Goal: Navigation & Orientation: Find specific page/section

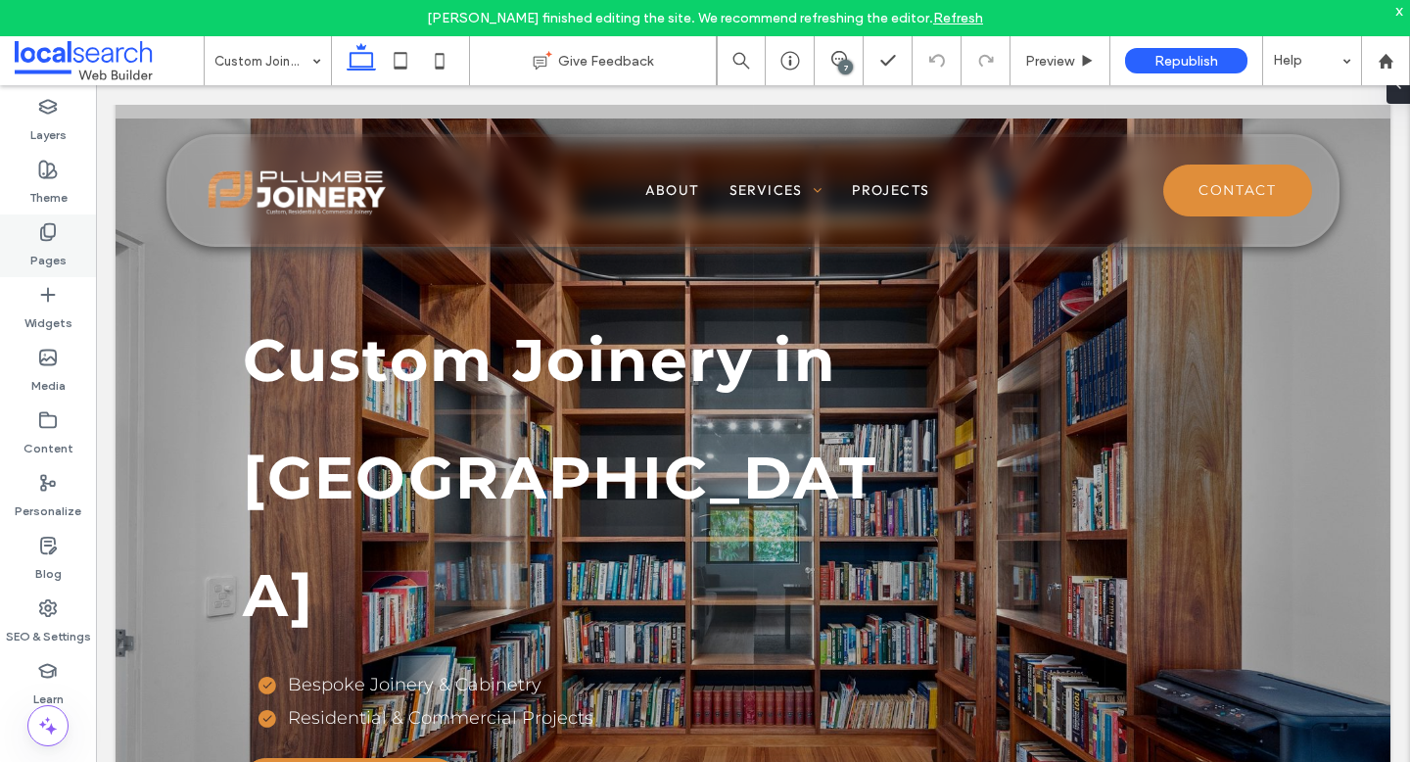
click at [52, 251] on label "Pages" at bounding box center [48, 255] width 36 height 27
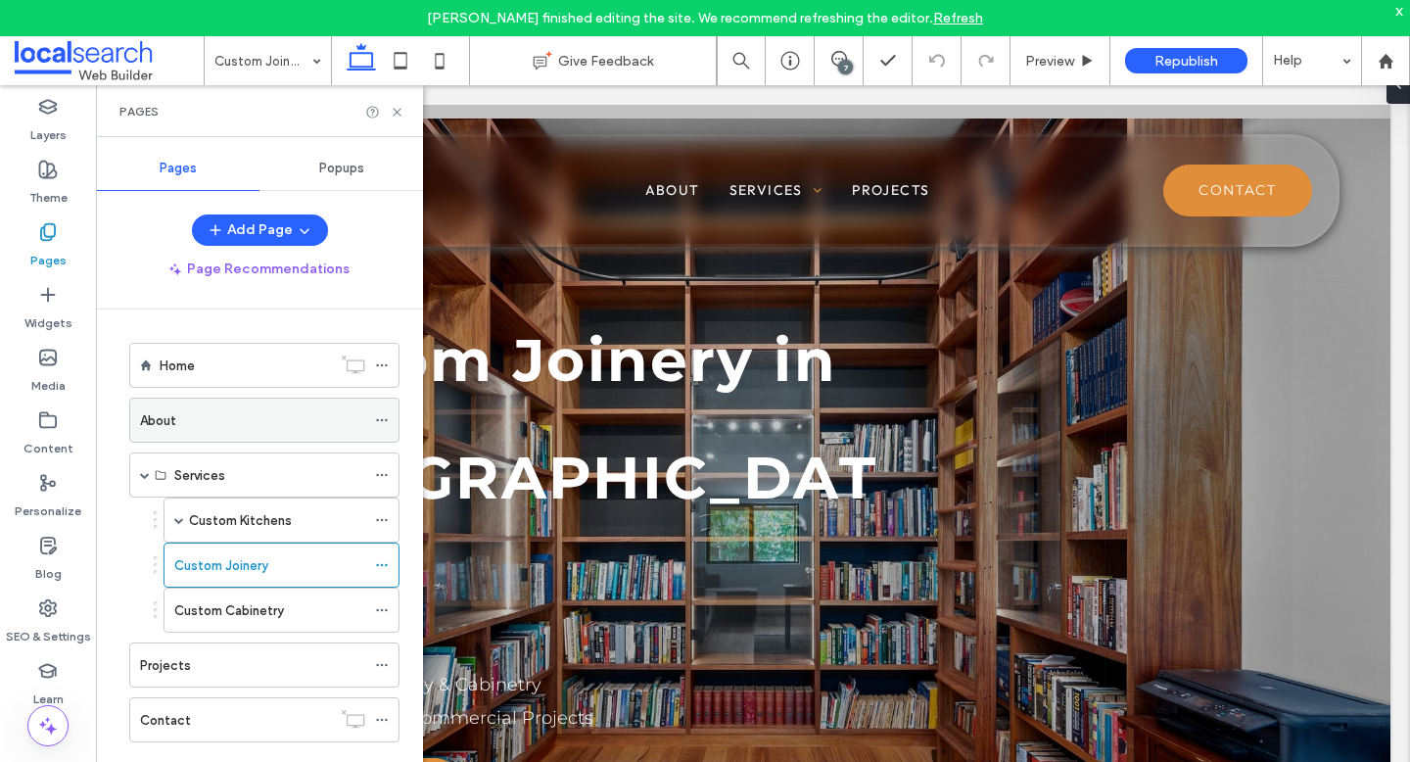
scroll to position [3, 0]
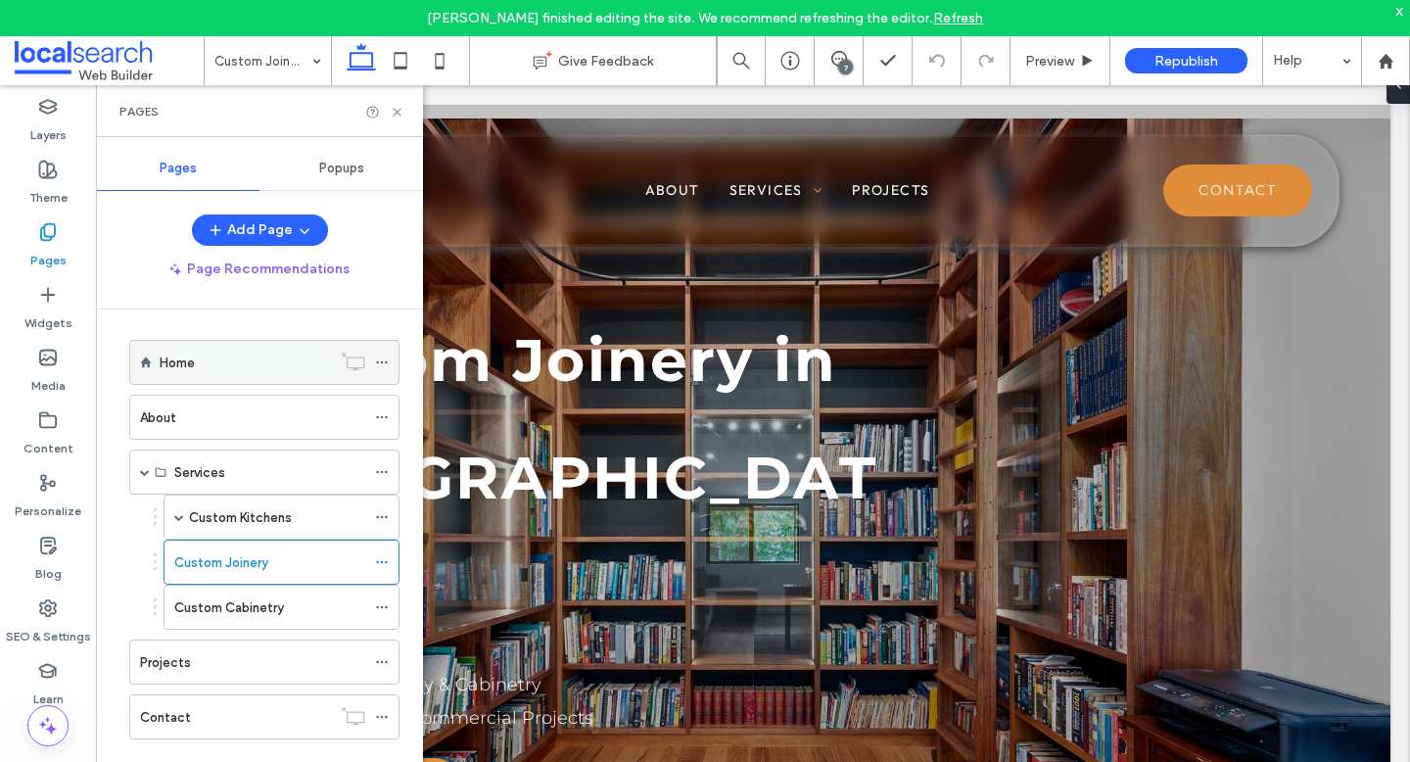
click at [190, 368] on label "Home" at bounding box center [177, 363] width 35 height 34
click at [397, 115] on icon at bounding box center [397, 112] width 15 height 15
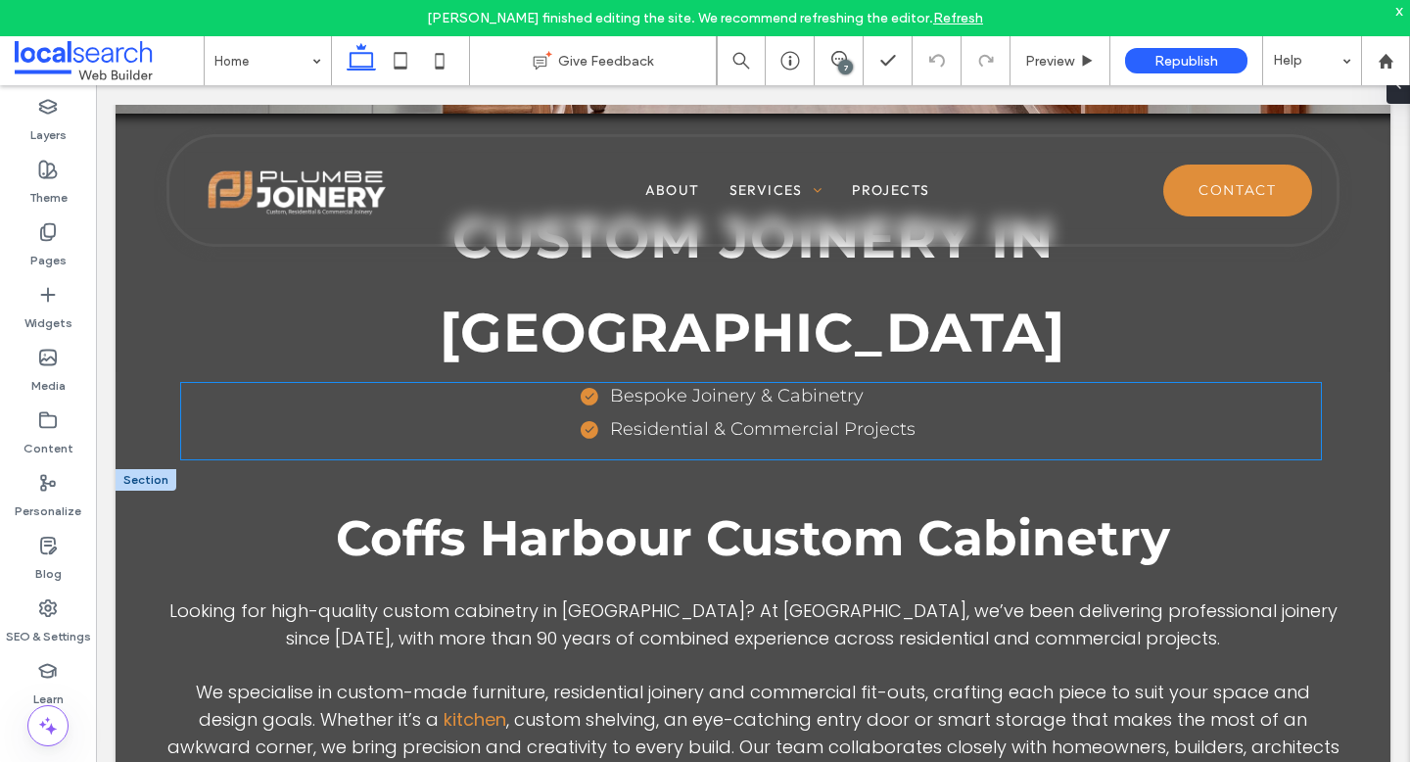
scroll to position [637, 0]
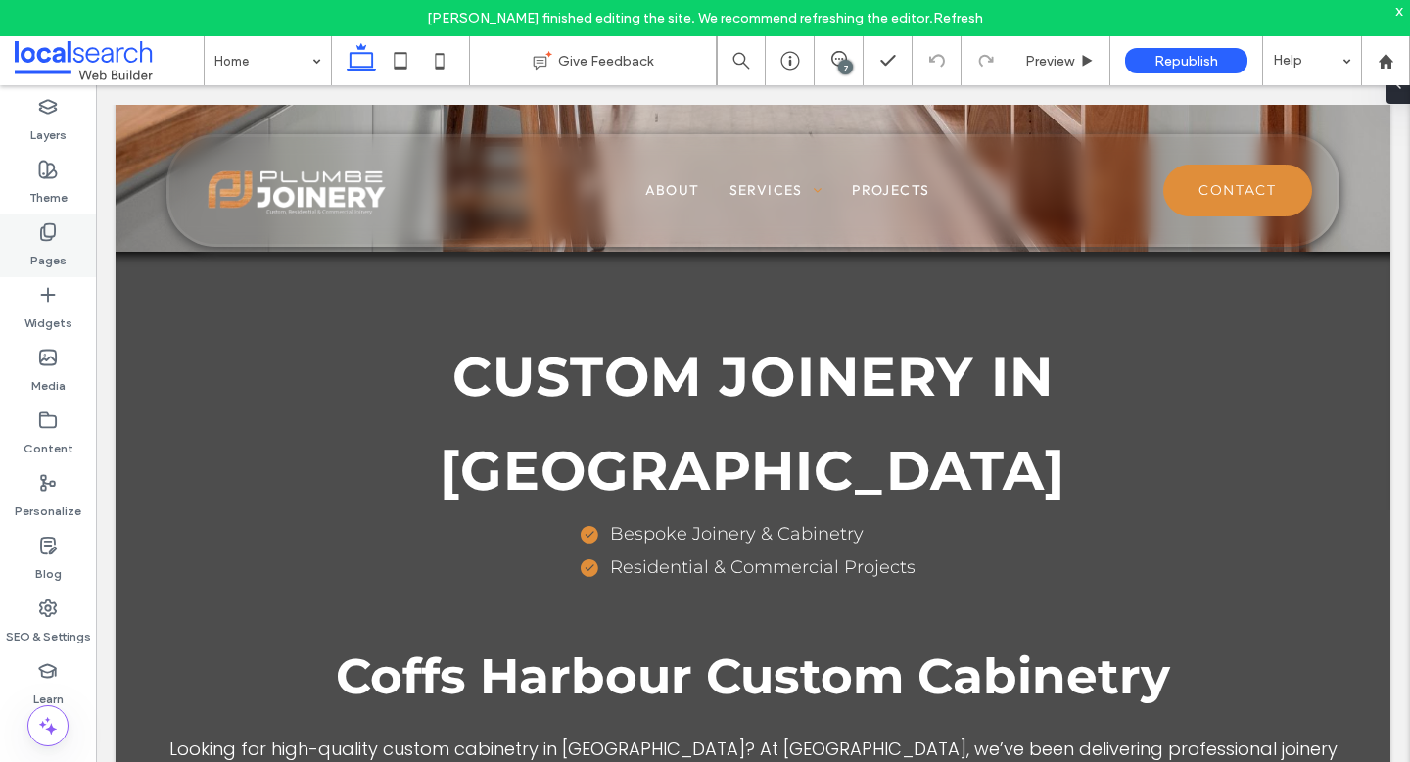
click at [56, 231] on icon at bounding box center [48, 232] width 20 height 20
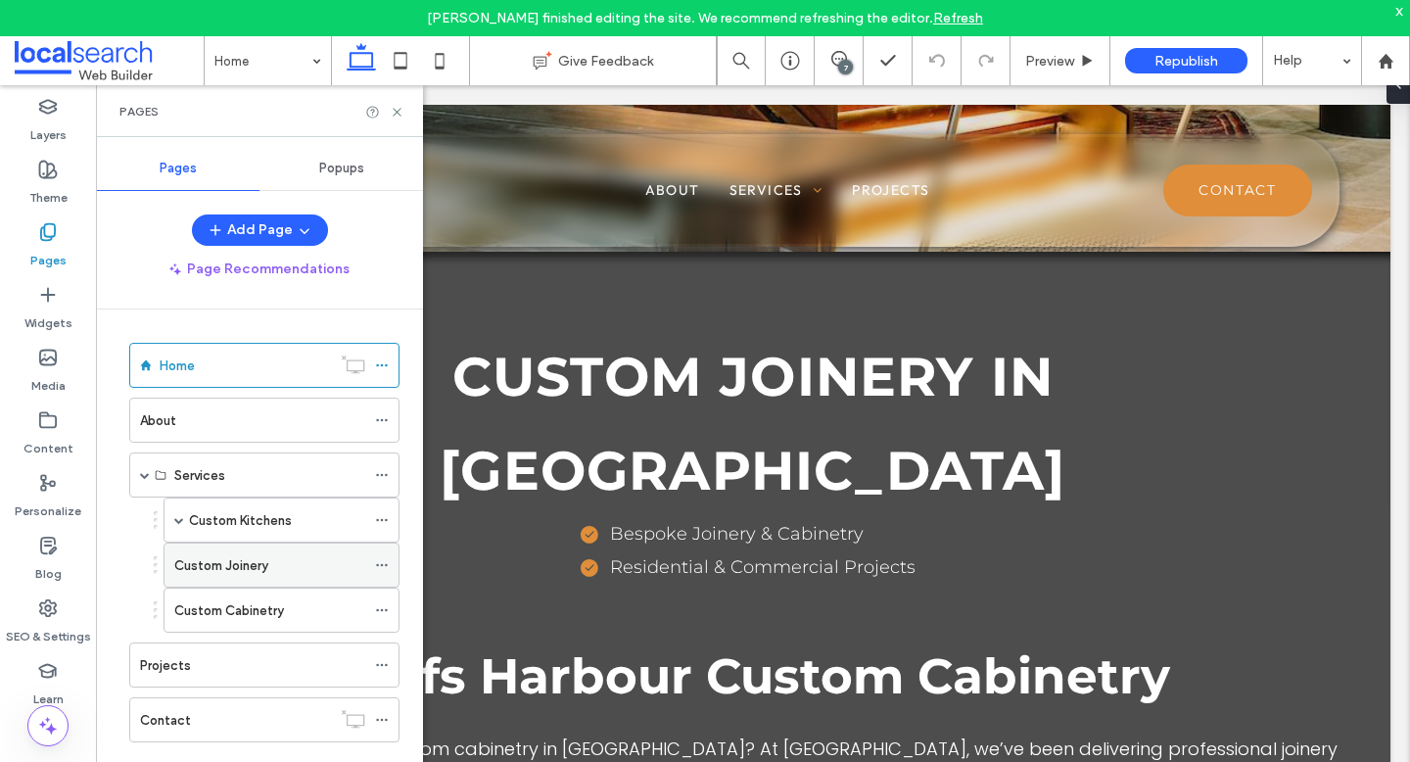
click at [213, 561] on label "Custom Joinery" at bounding box center [221, 566] width 94 height 34
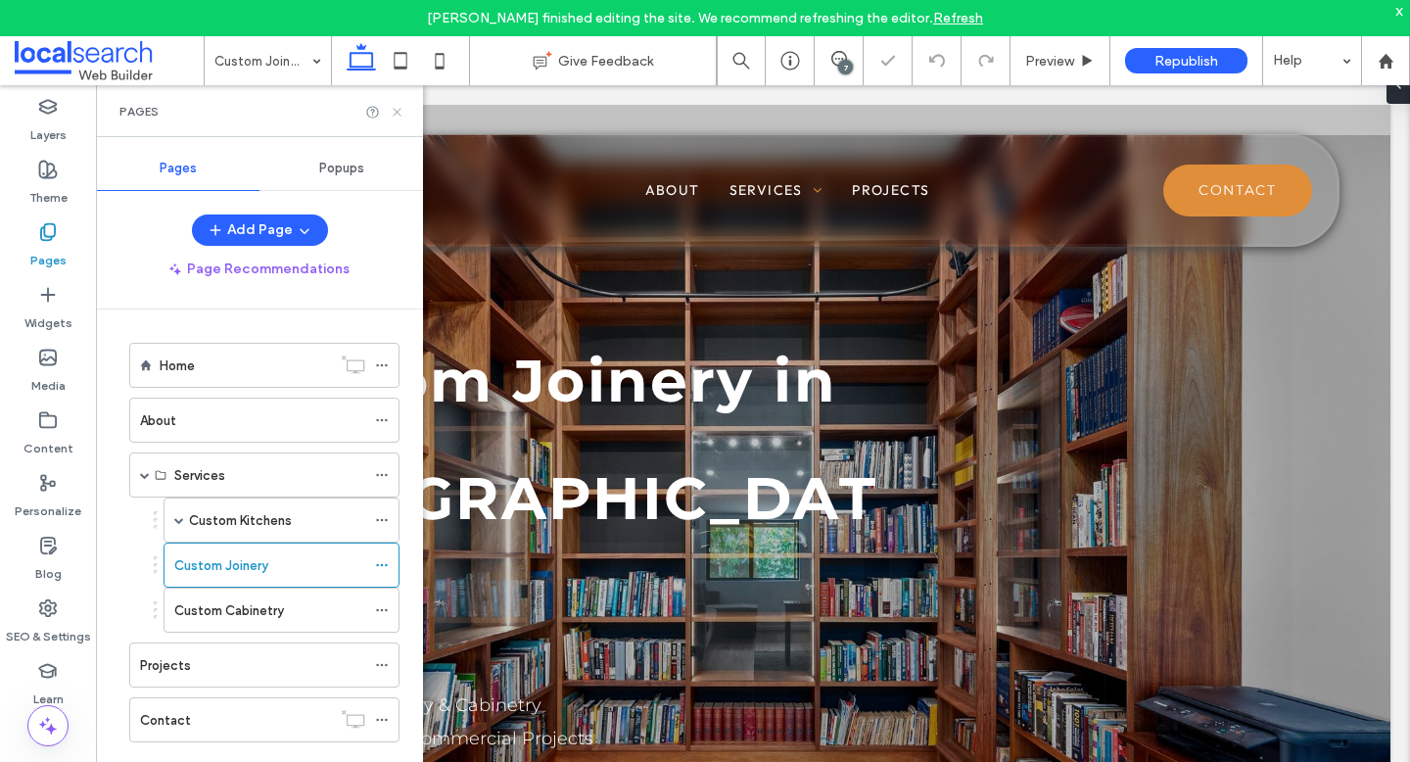
click at [400, 117] on icon at bounding box center [397, 112] width 15 height 15
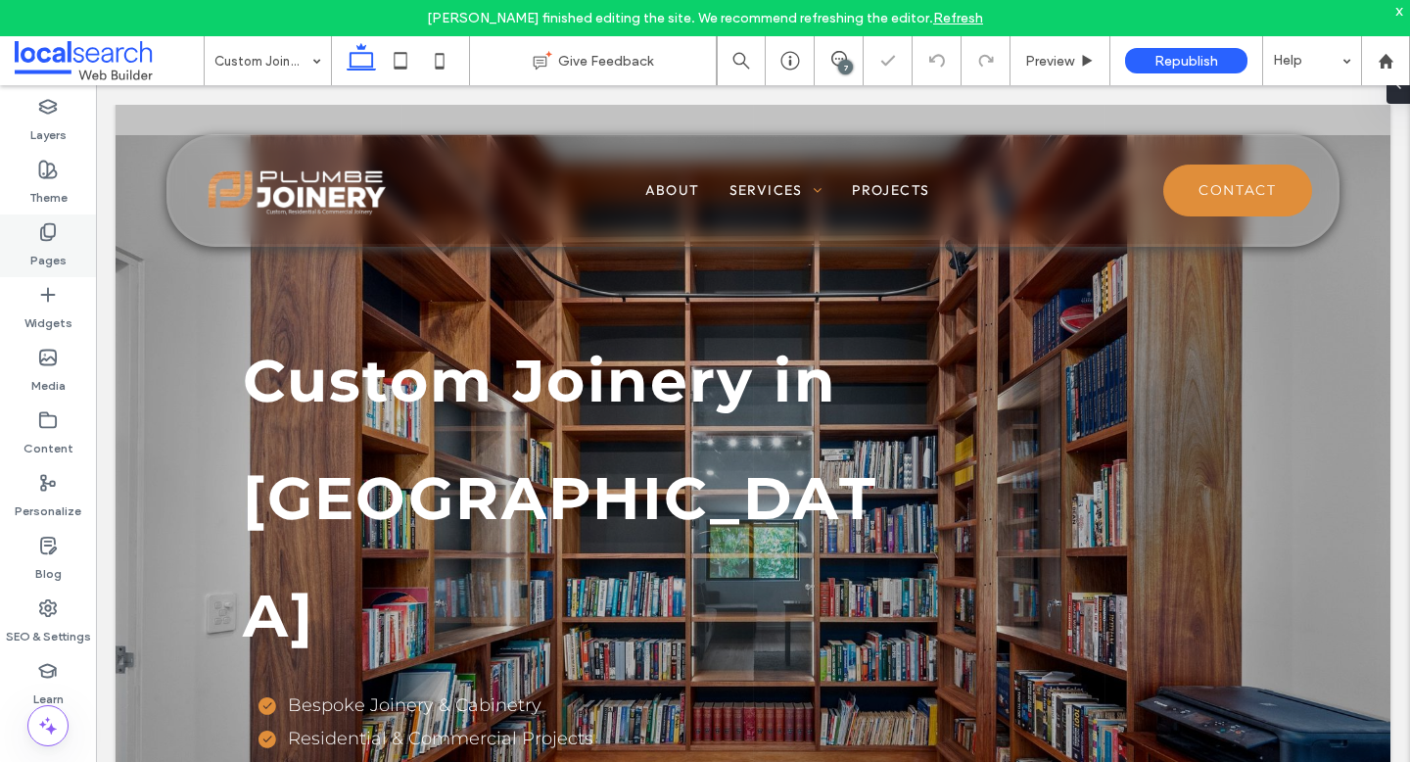
click at [58, 249] on label "Pages" at bounding box center [48, 255] width 36 height 27
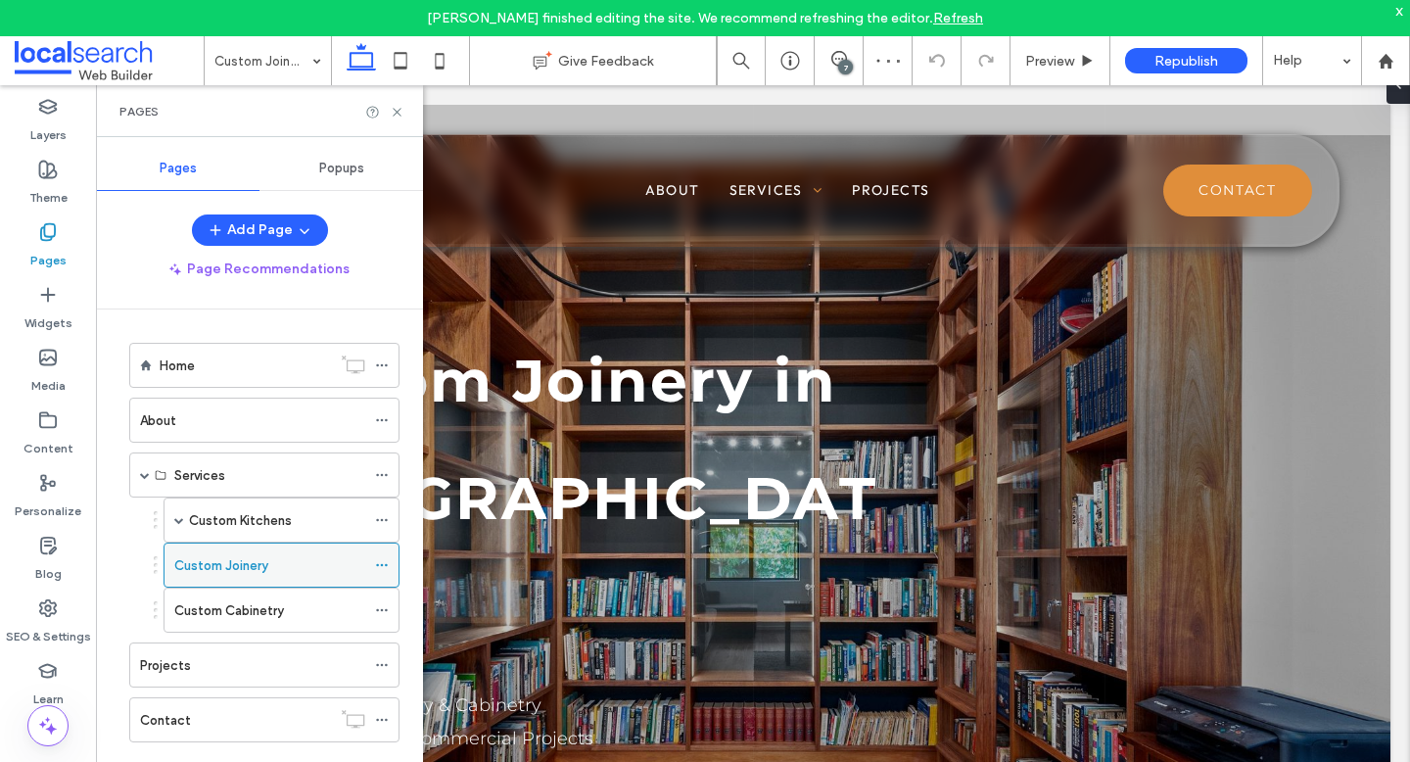
scroll to position [3, 0]
click at [212, 611] on label "Custom Cabinetry" at bounding box center [229, 608] width 110 height 34
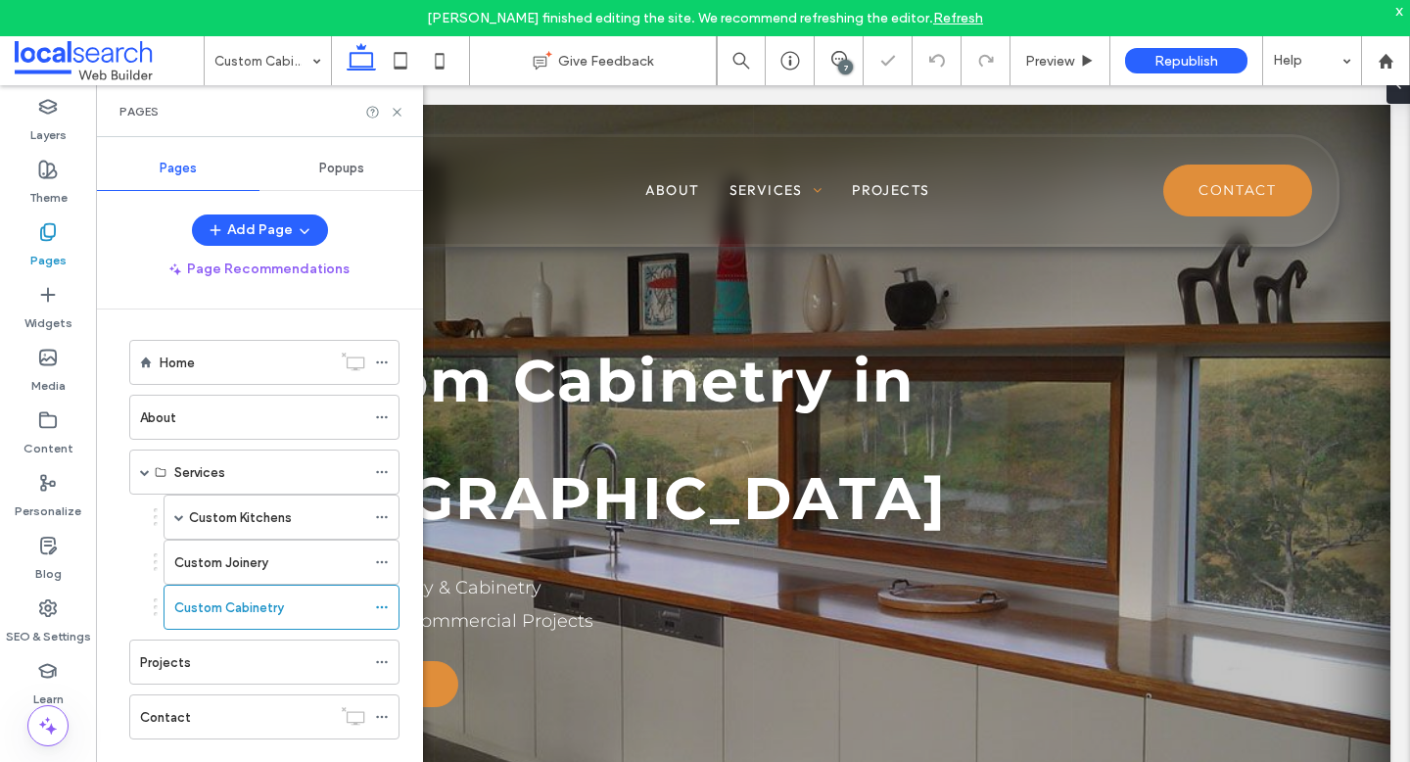
click at [388, 116] on div at bounding box center [384, 112] width 39 height 15
click at [394, 112] on icon at bounding box center [397, 112] width 15 height 15
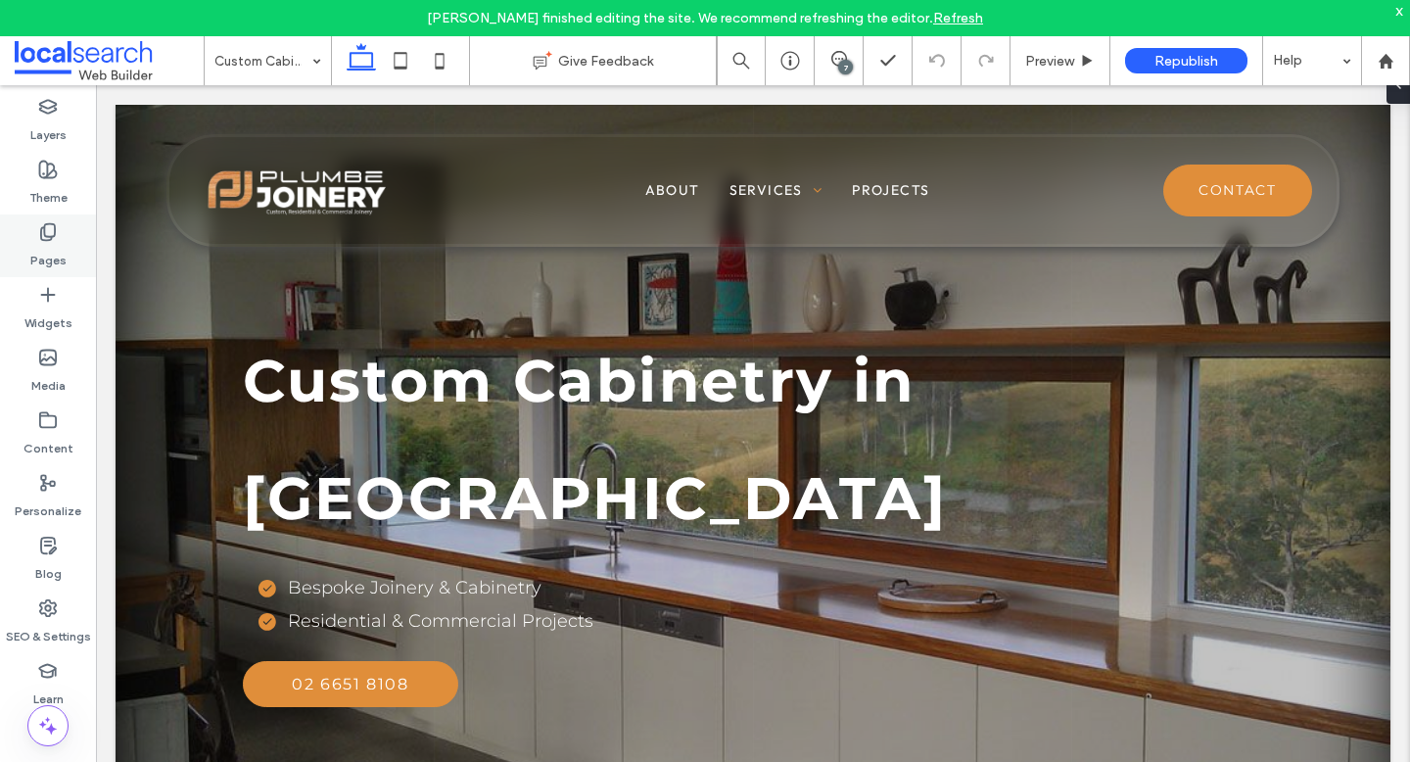
click at [39, 258] on label "Pages" at bounding box center [48, 255] width 36 height 27
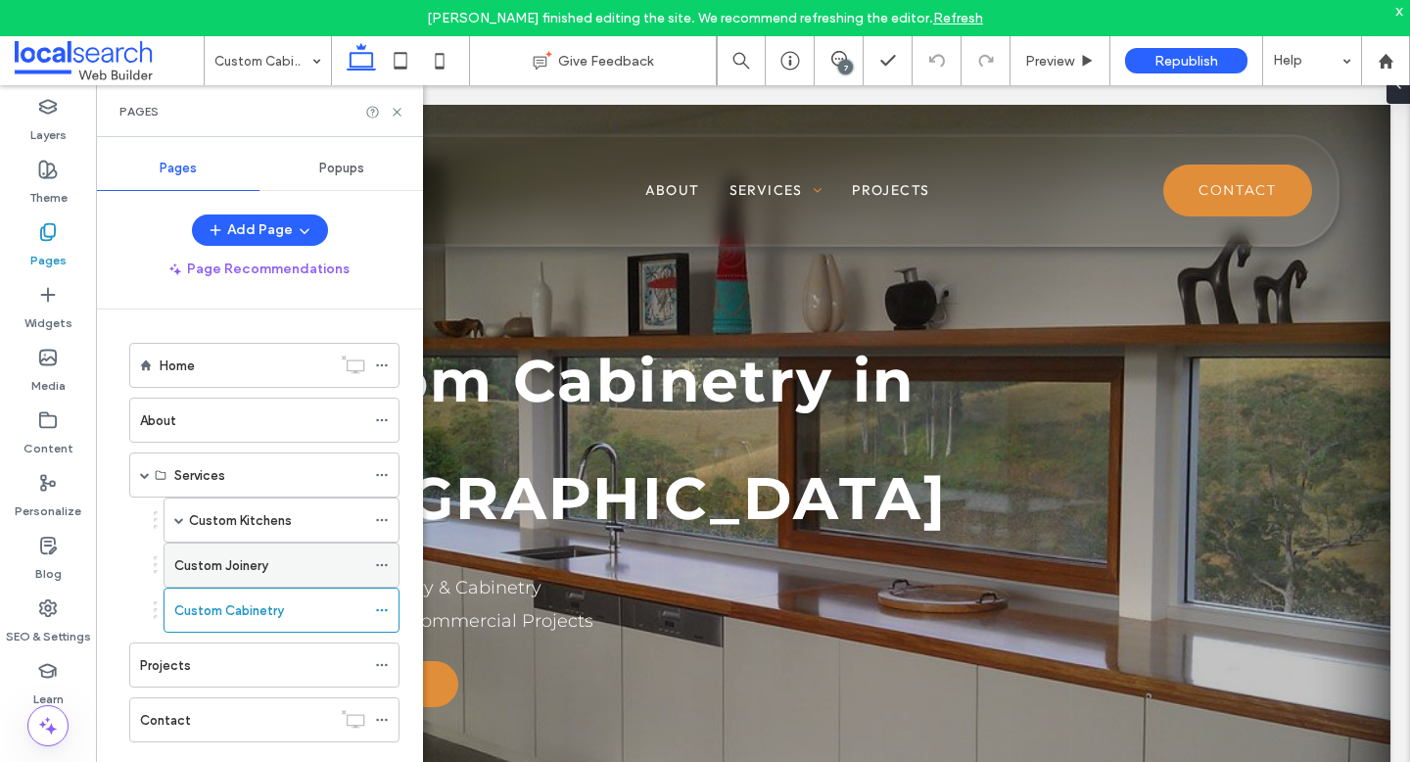
click at [231, 570] on label "Custom Joinery" at bounding box center [221, 566] width 94 height 34
click at [396, 112] on use at bounding box center [397, 112] width 8 height 8
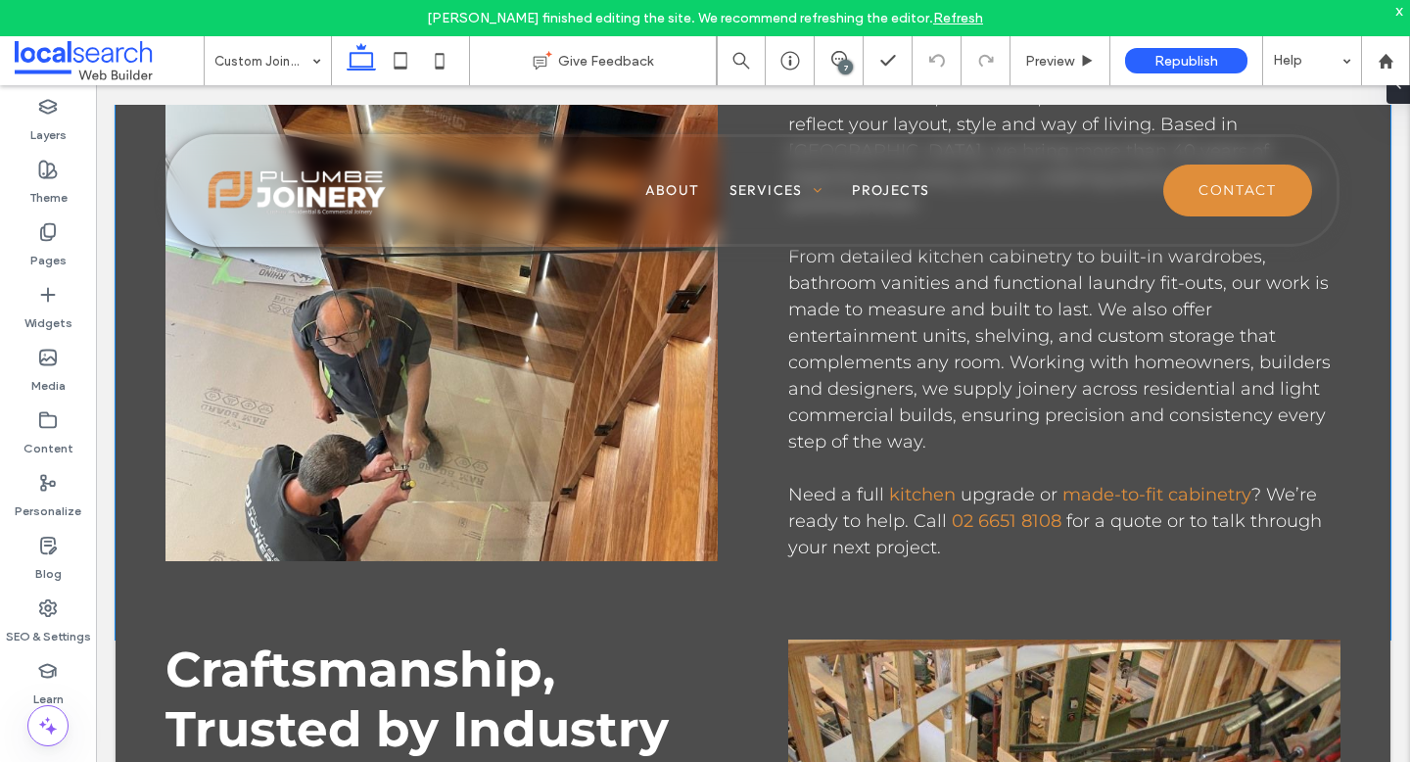
scroll to position [1179, 0]
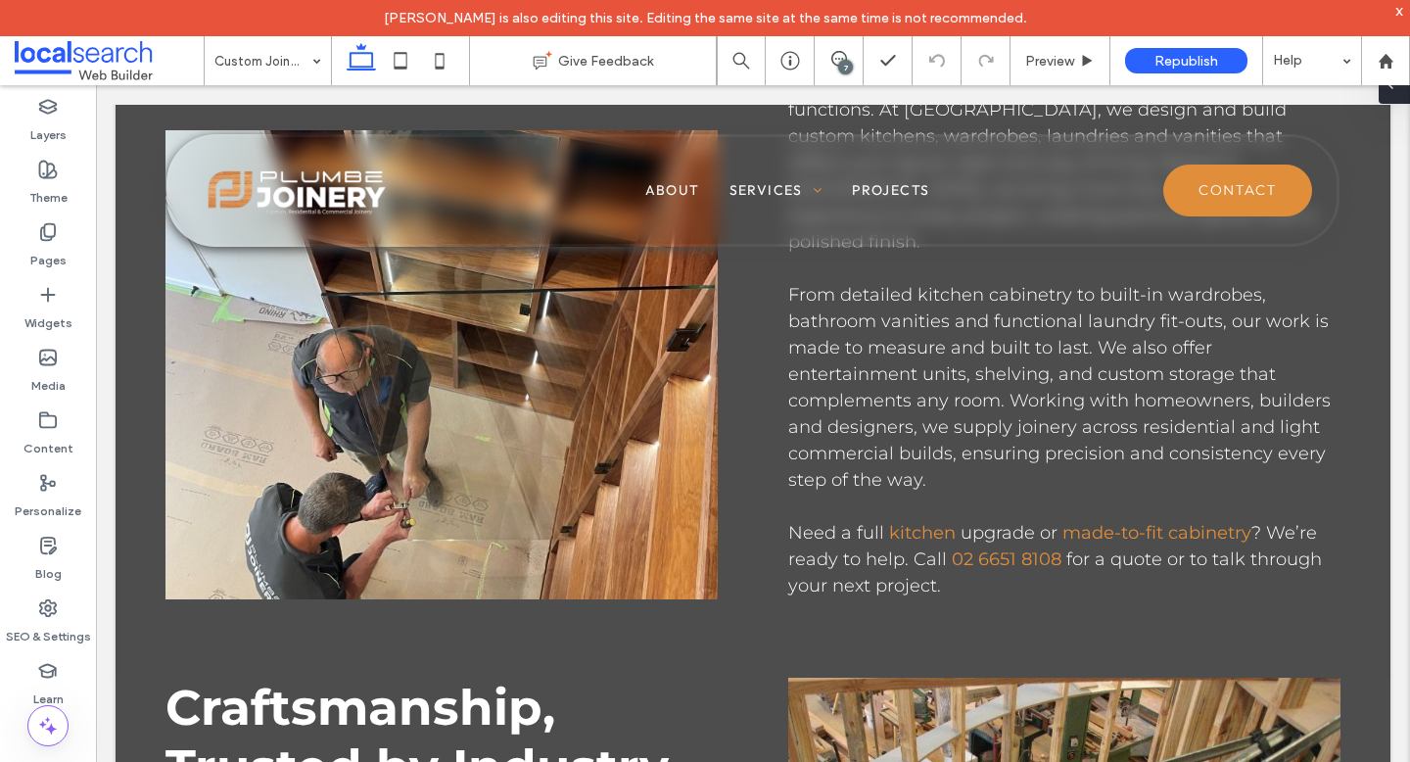
click at [1392, 89] on icon at bounding box center [1391, 84] width 16 height 16
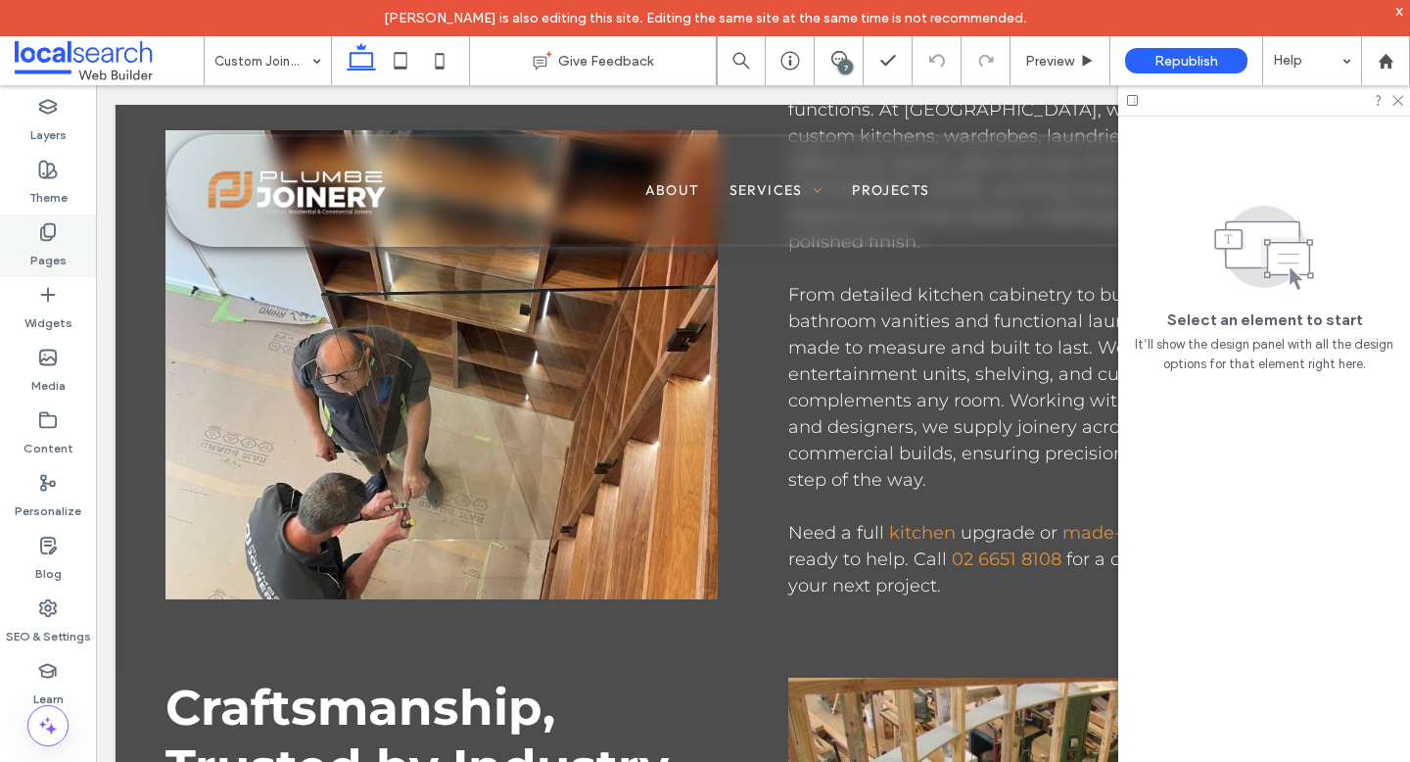
click at [53, 252] on label "Pages" at bounding box center [48, 255] width 36 height 27
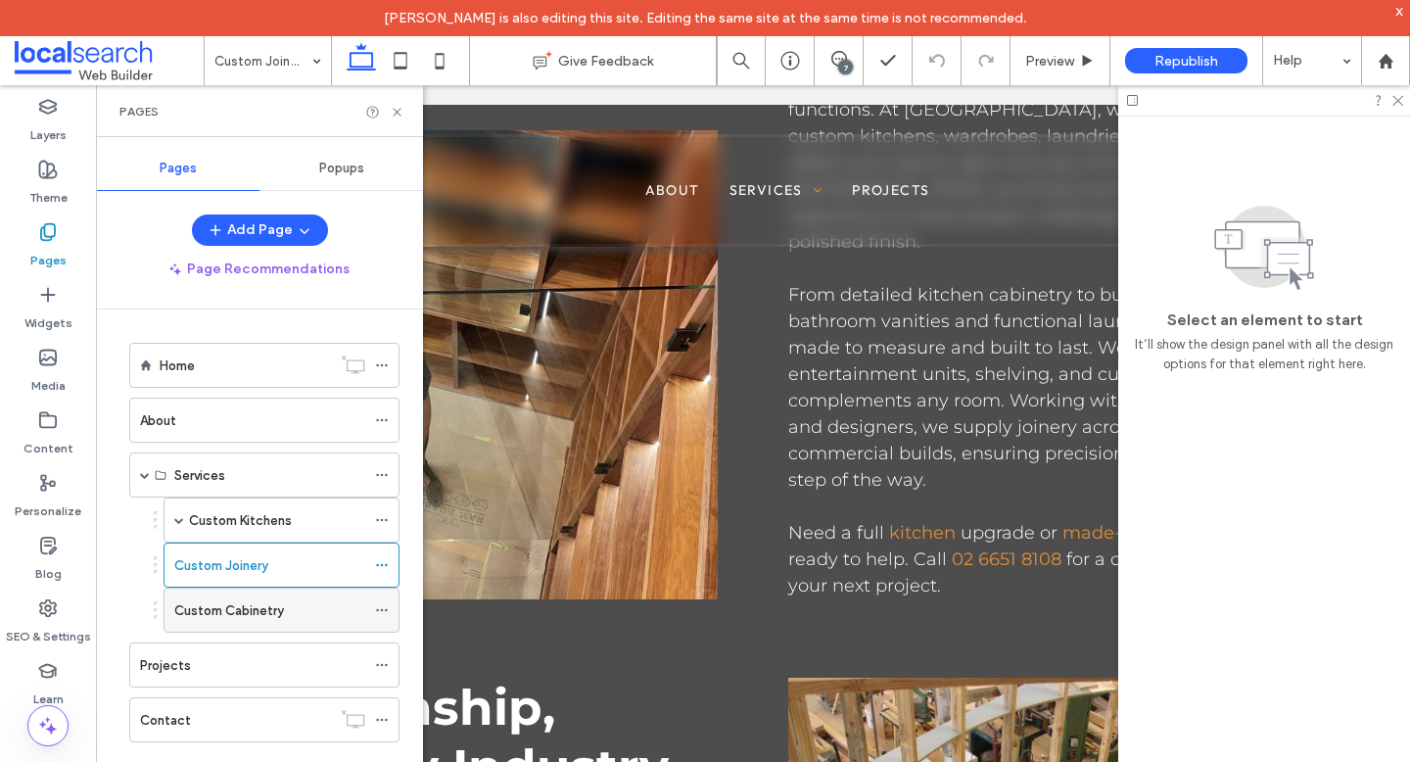
scroll to position [3, 0]
click at [245, 604] on label "Custom Cabinetry" at bounding box center [229, 608] width 110 height 34
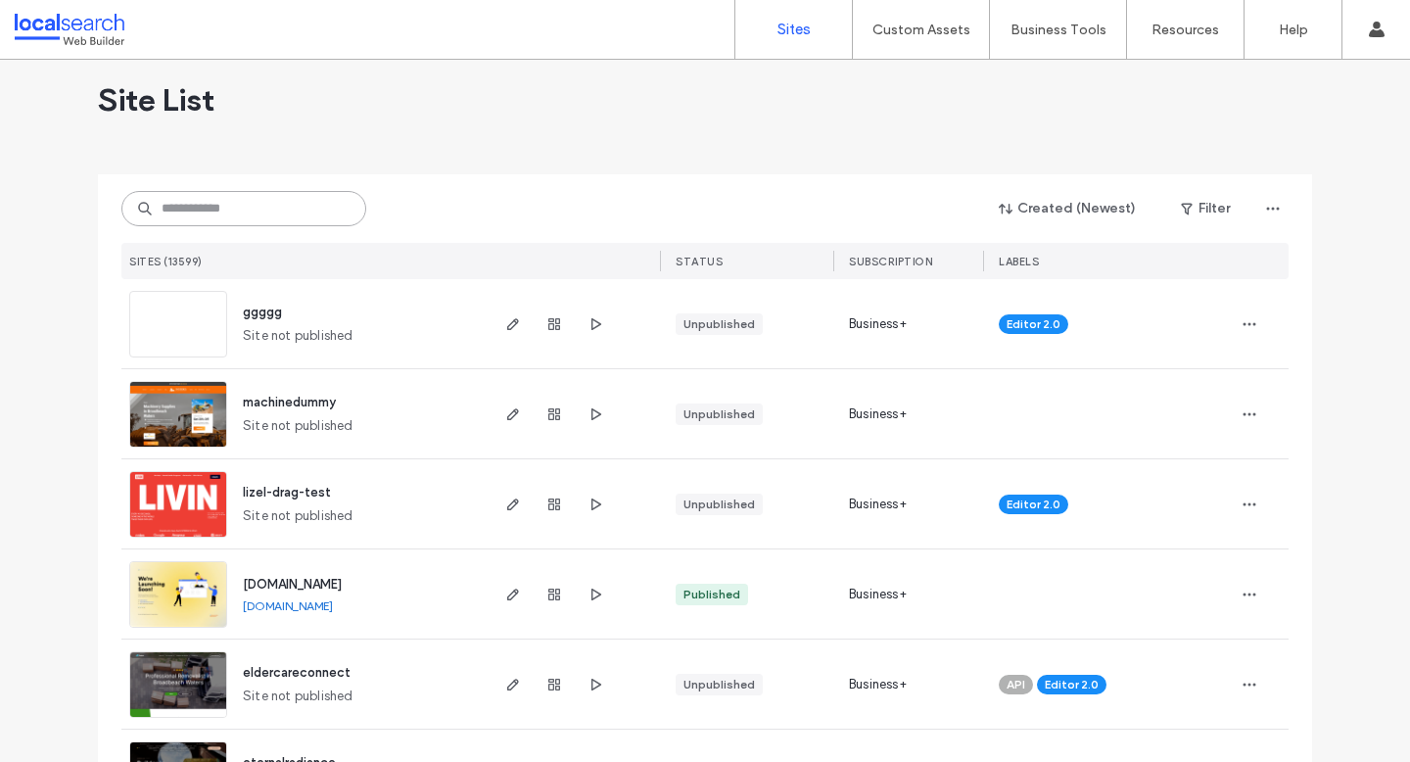
click at [313, 196] on input at bounding box center [243, 208] width 245 height 35
paste input "********"
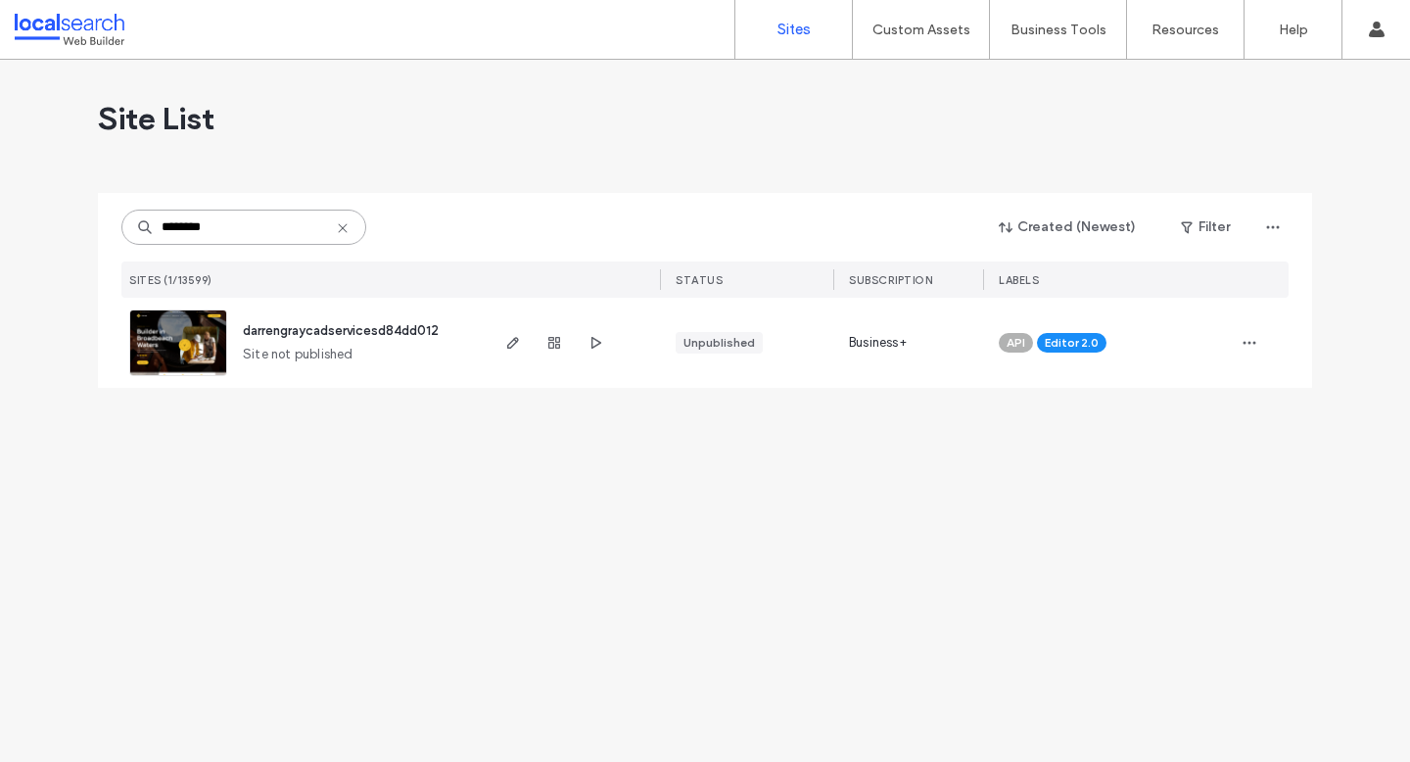
type input "********"
click at [195, 333] on img at bounding box center [178, 377] width 96 height 133
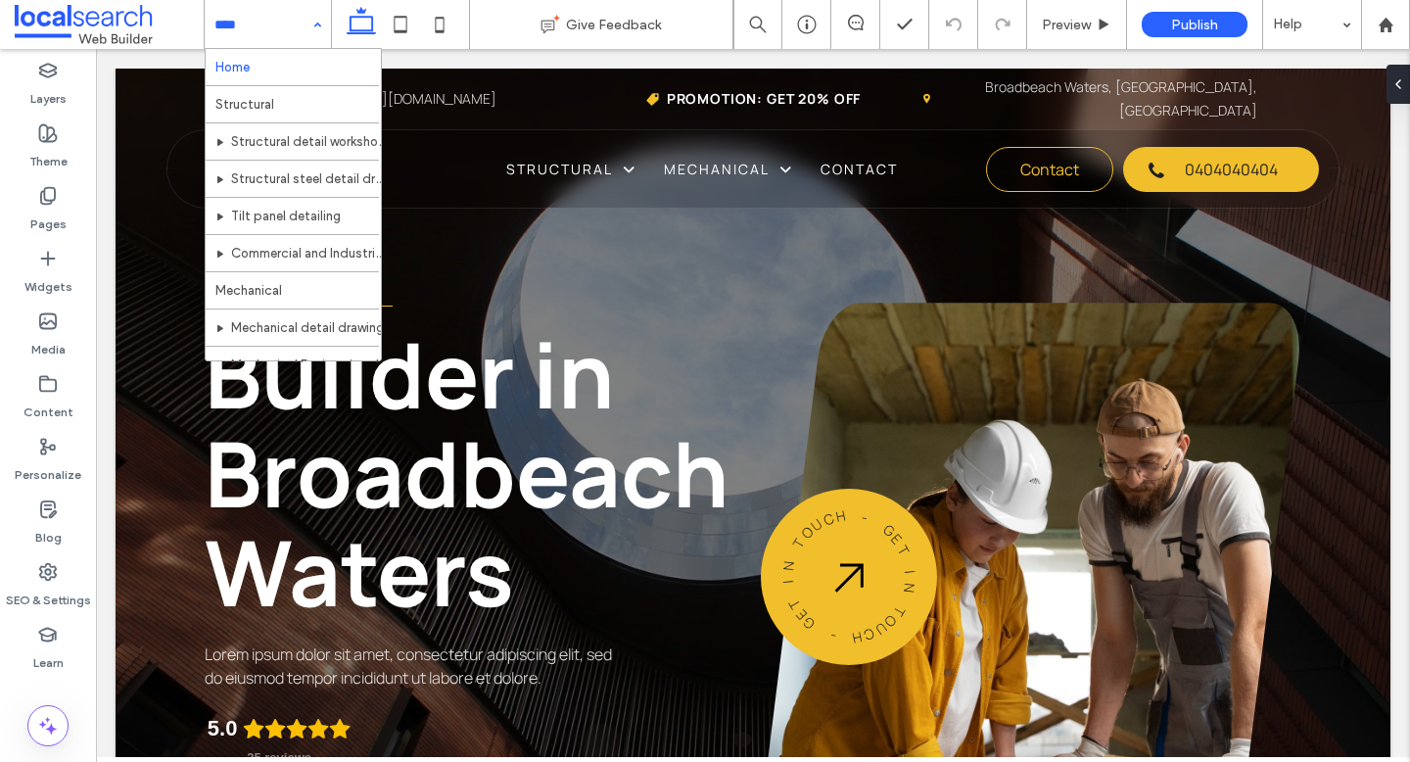
click at [312, 22] on div "Home Structural Structural detail workshop drawings Structural steel detail dra…" at bounding box center [268, 24] width 126 height 49
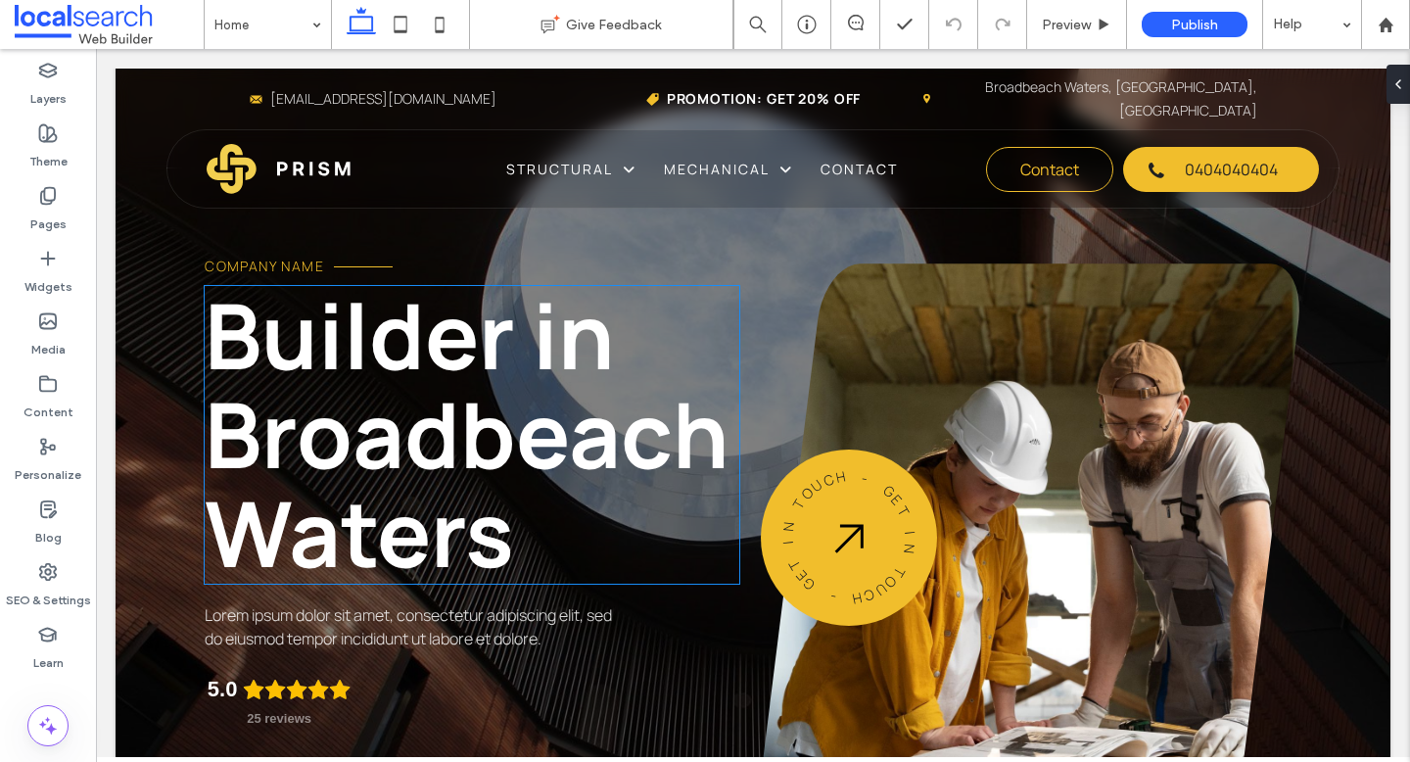
scroll to position [43, 0]
